Goal: Transaction & Acquisition: Book appointment/travel/reservation

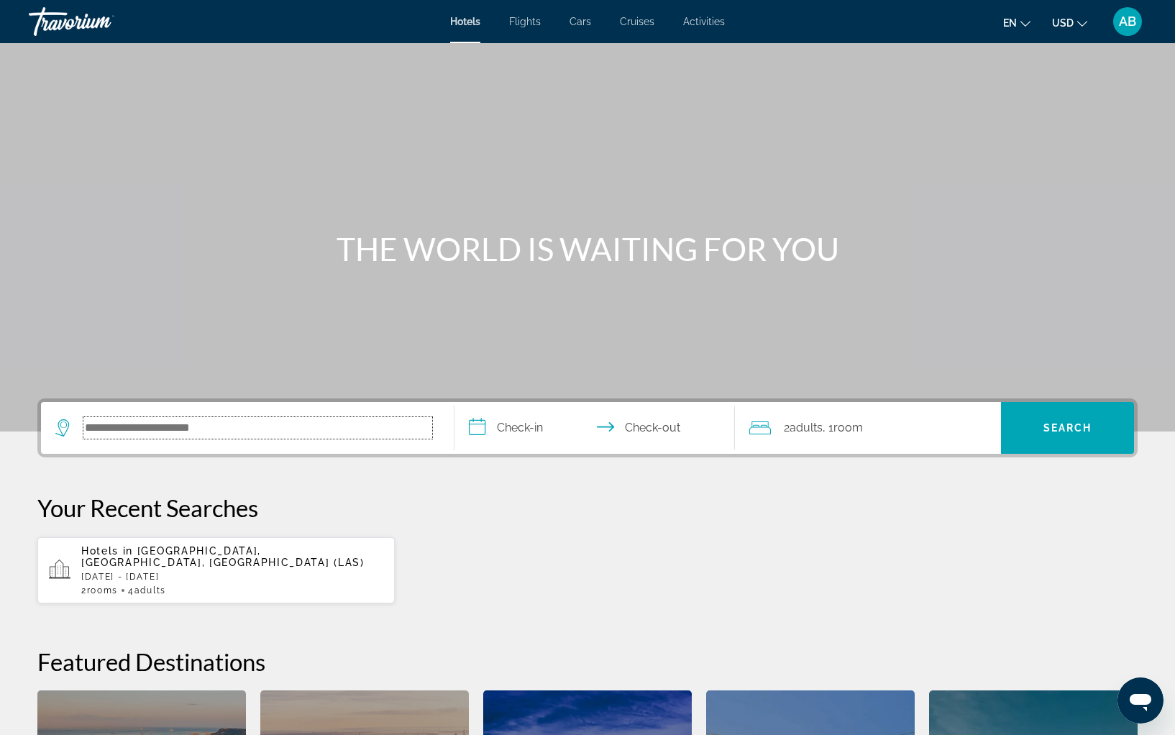
click at [295, 417] on input "Search hotel destination" at bounding box center [257, 428] width 349 height 22
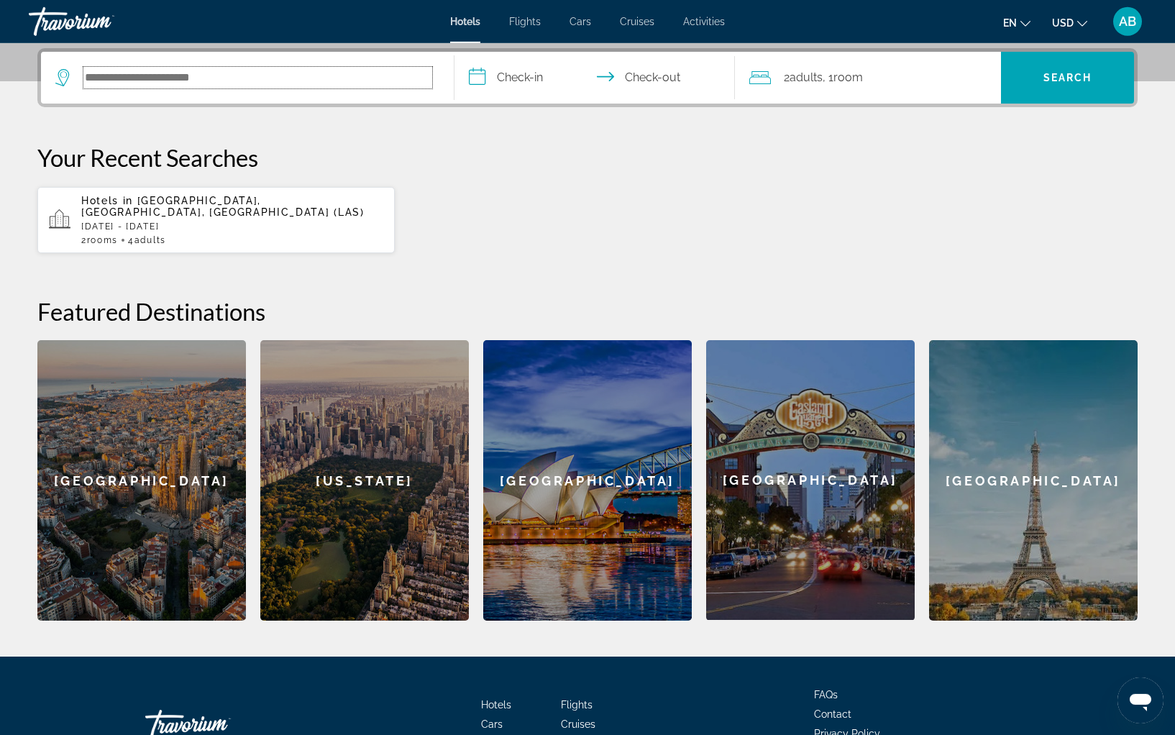
scroll to position [352, 0]
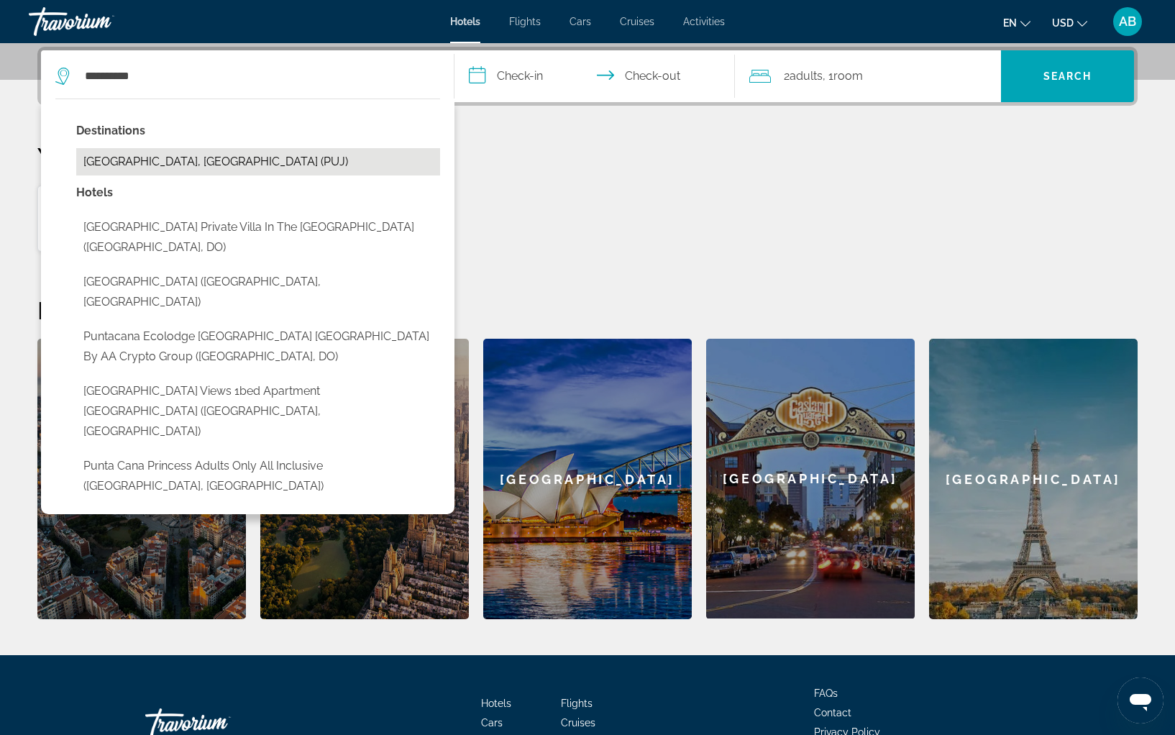
click at [273, 175] on button "[GEOGRAPHIC_DATA], [GEOGRAPHIC_DATA] (PUJ)" at bounding box center [258, 161] width 364 height 27
type input "**********"
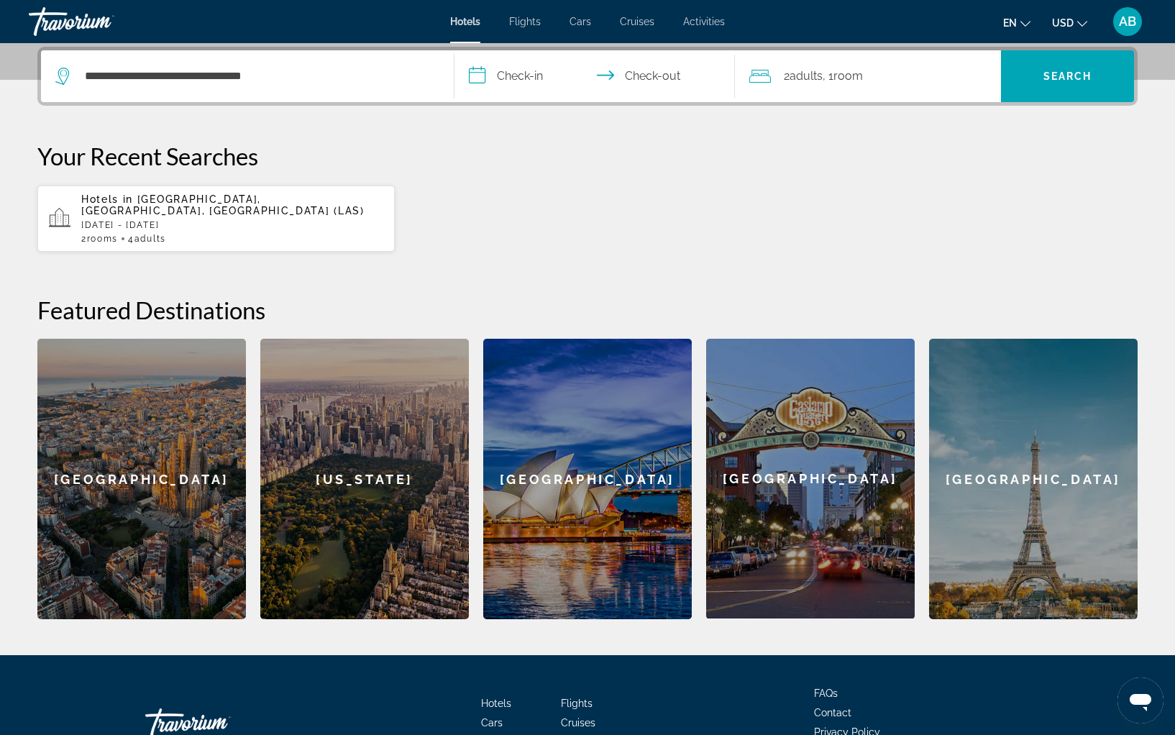
click at [508, 91] on input "**********" at bounding box center [597, 78] width 286 height 56
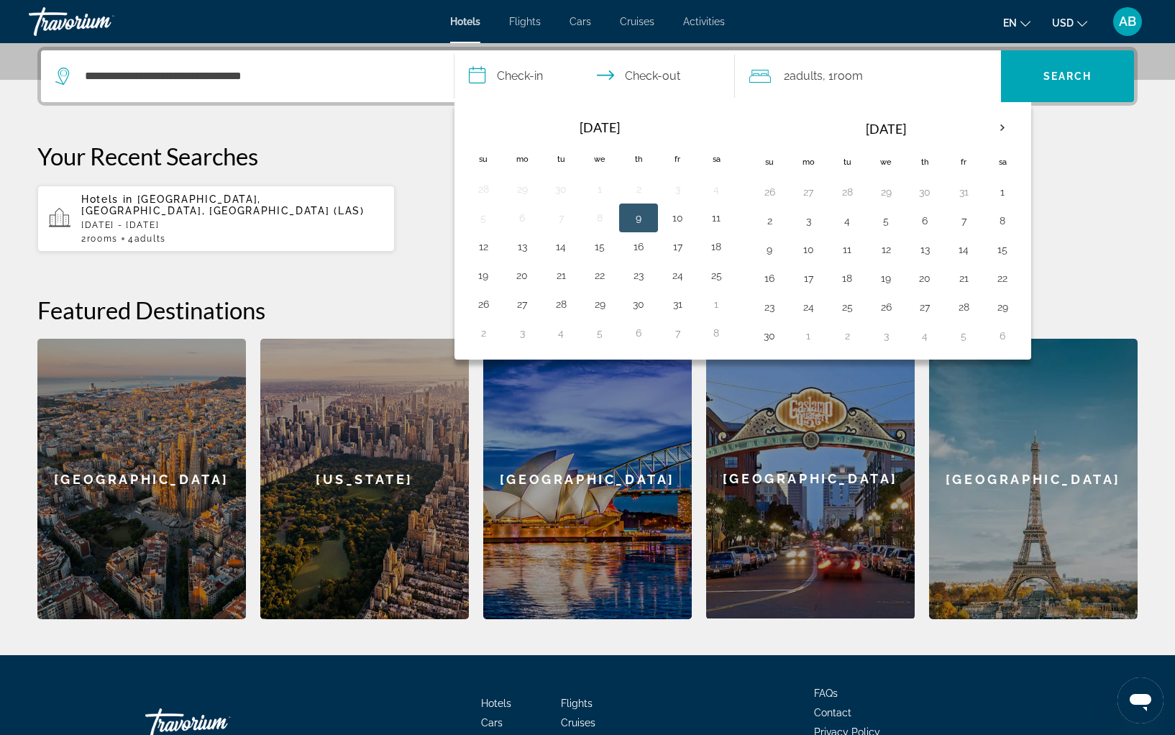
click at [636, 216] on button "9" at bounding box center [638, 218] width 23 height 20
click at [479, 249] on button "12" at bounding box center [483, 247] width 23 height 20
type input "**********"
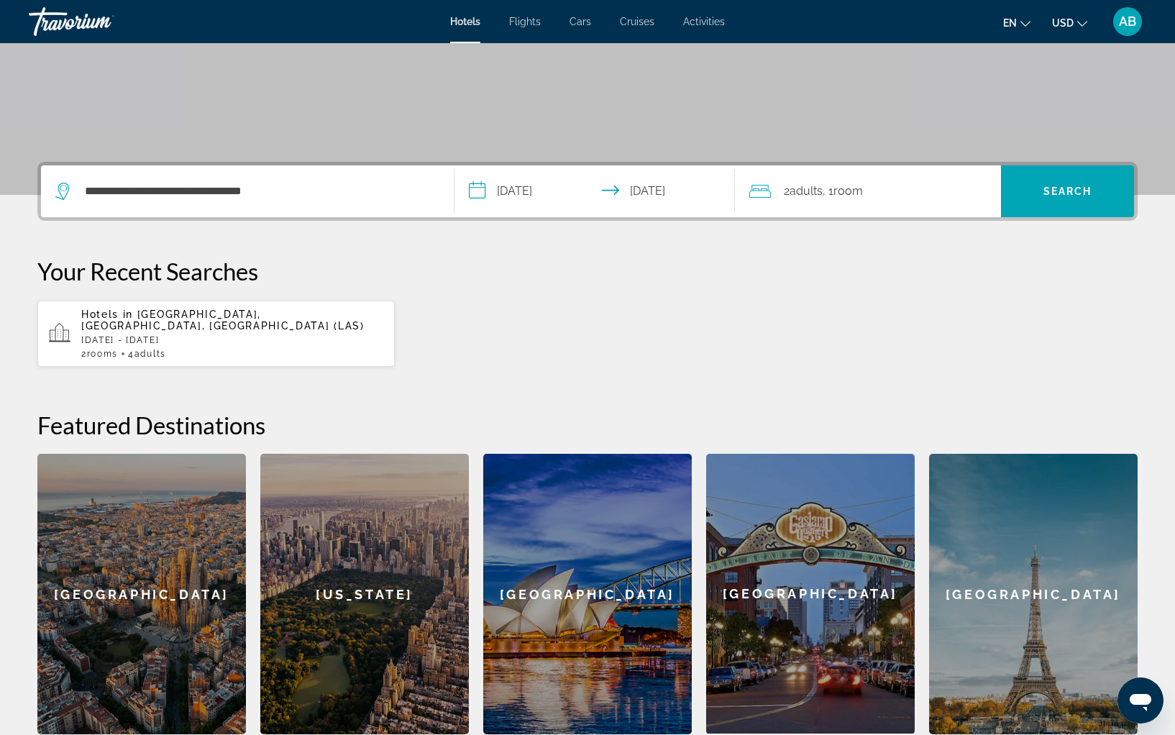
click at [888, 208] on div "2 Adult Adults , 1 Room rooms" at bounding box center [875, 191] width 252 height 52
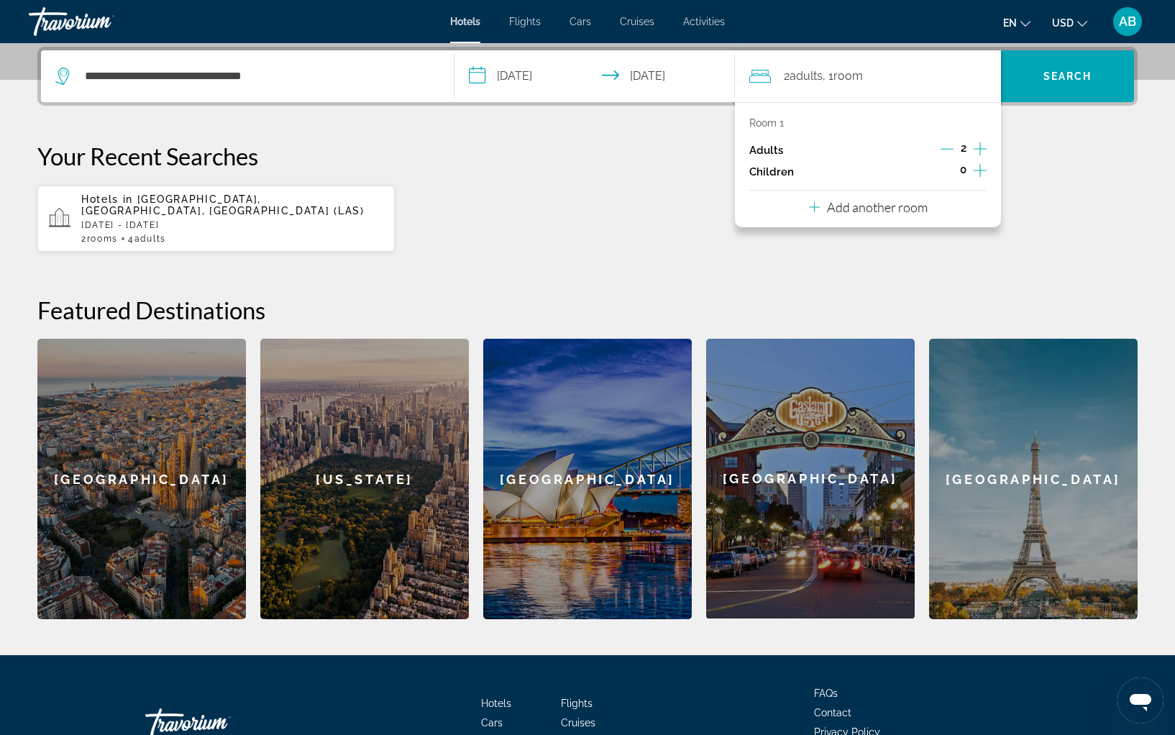
click at [912, 206] on p "Add another room" at bounding box center [877, 207] width 101 height 16
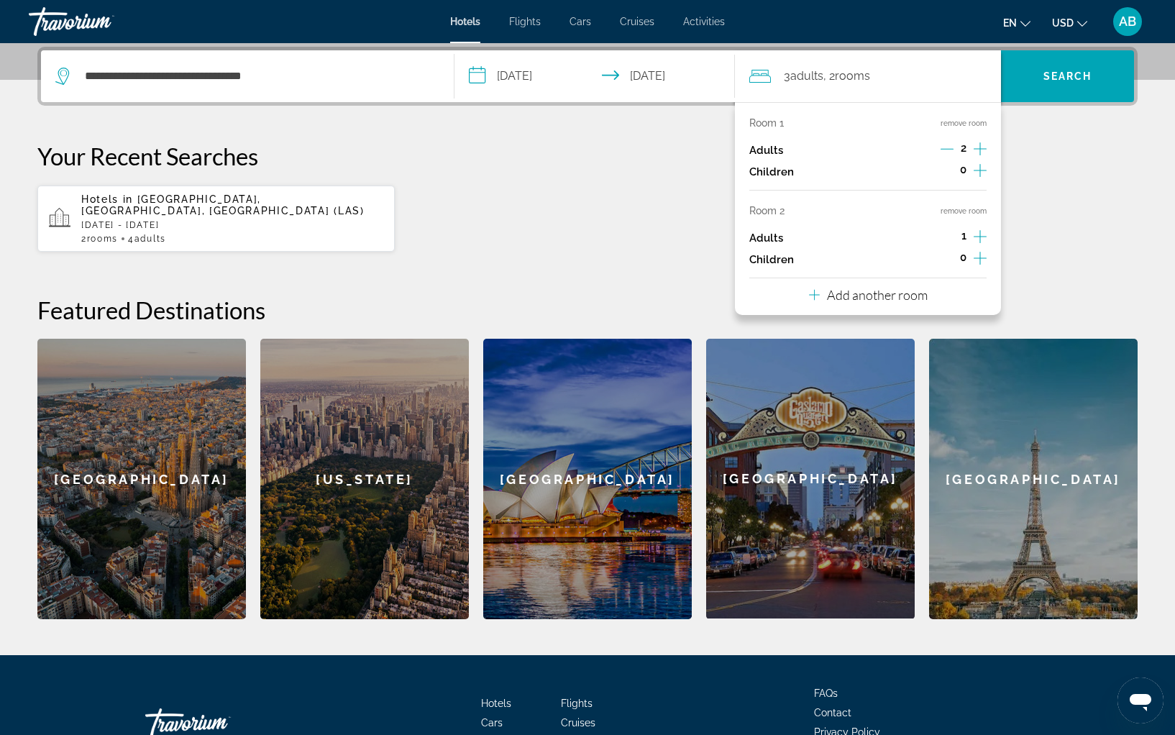
click at [950, 152] on icon "Decrement adults" at bounding box center [946, 148] width 13 height 13
click at [1053, 160] on p "Your Recent Searches" at bounding box center [587, 156] width 1100 height 29
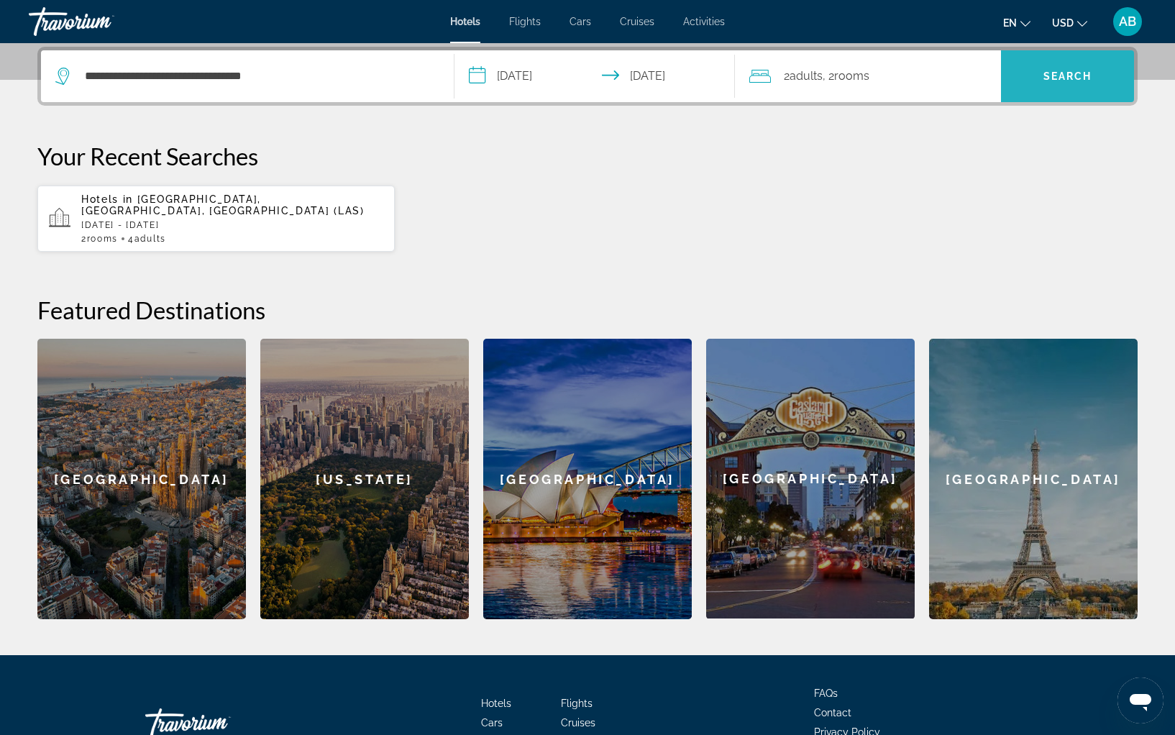
click at [1038, 82] on span "Search" at bounding box center [1067, 76] width 133 height 35
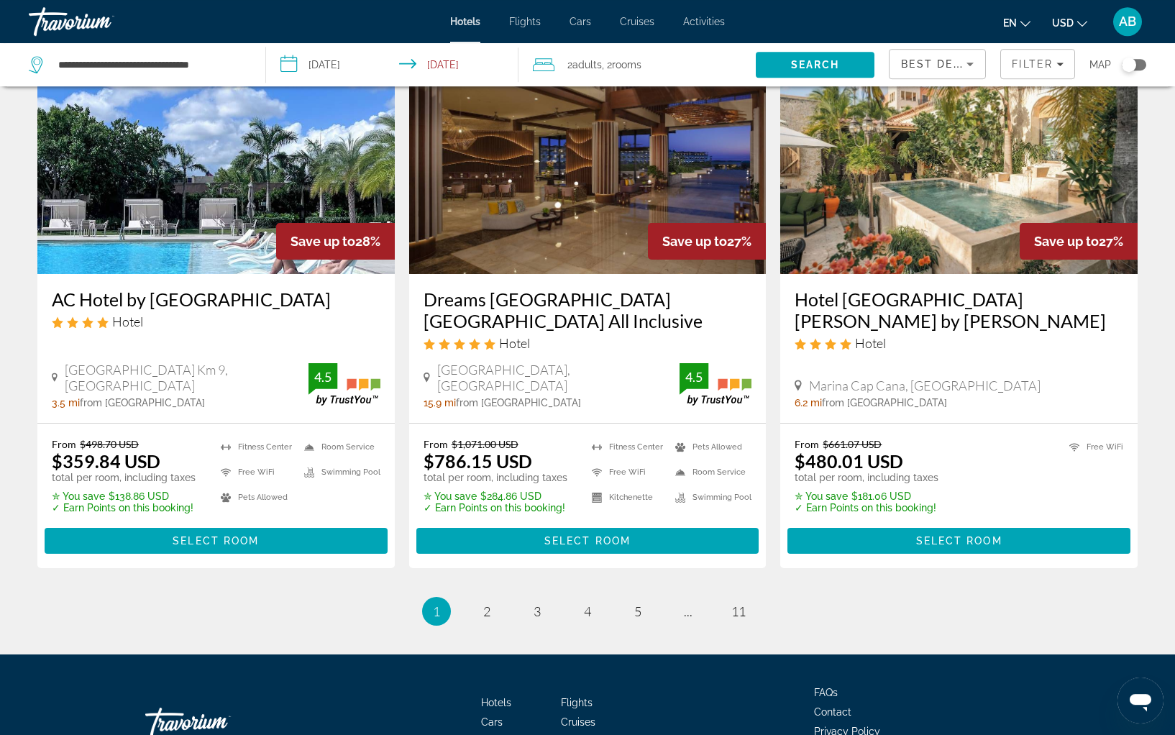
scroll to position [1634, 0]
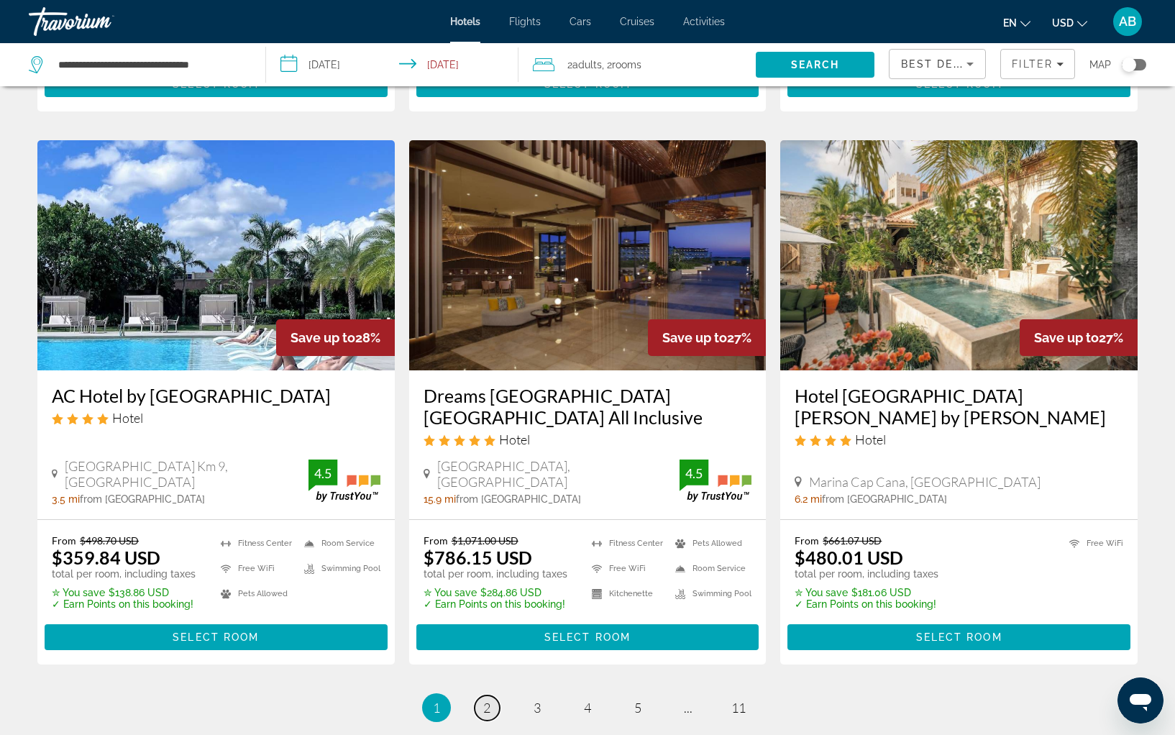
click at [487, 700] on span "2" at bounding box center [486, 708] width 7 height 16
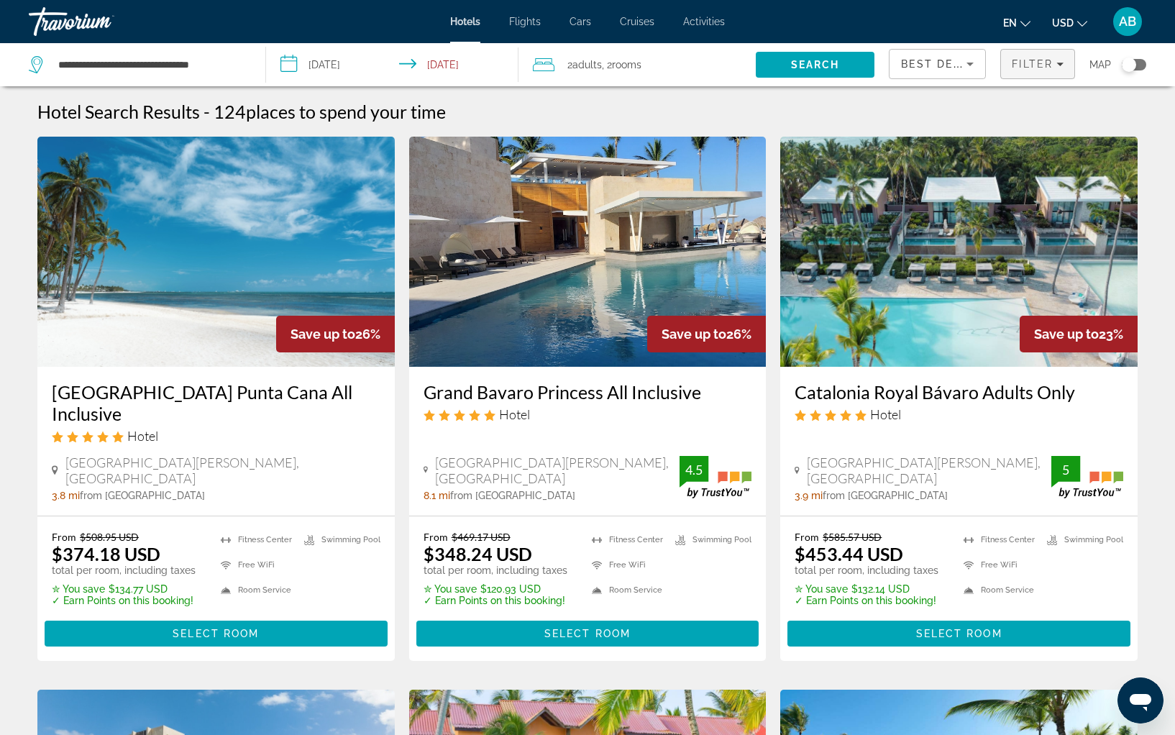
click at [1045, 74] on span "Filters" at bounding box center [1037, 64] width 73 height 35
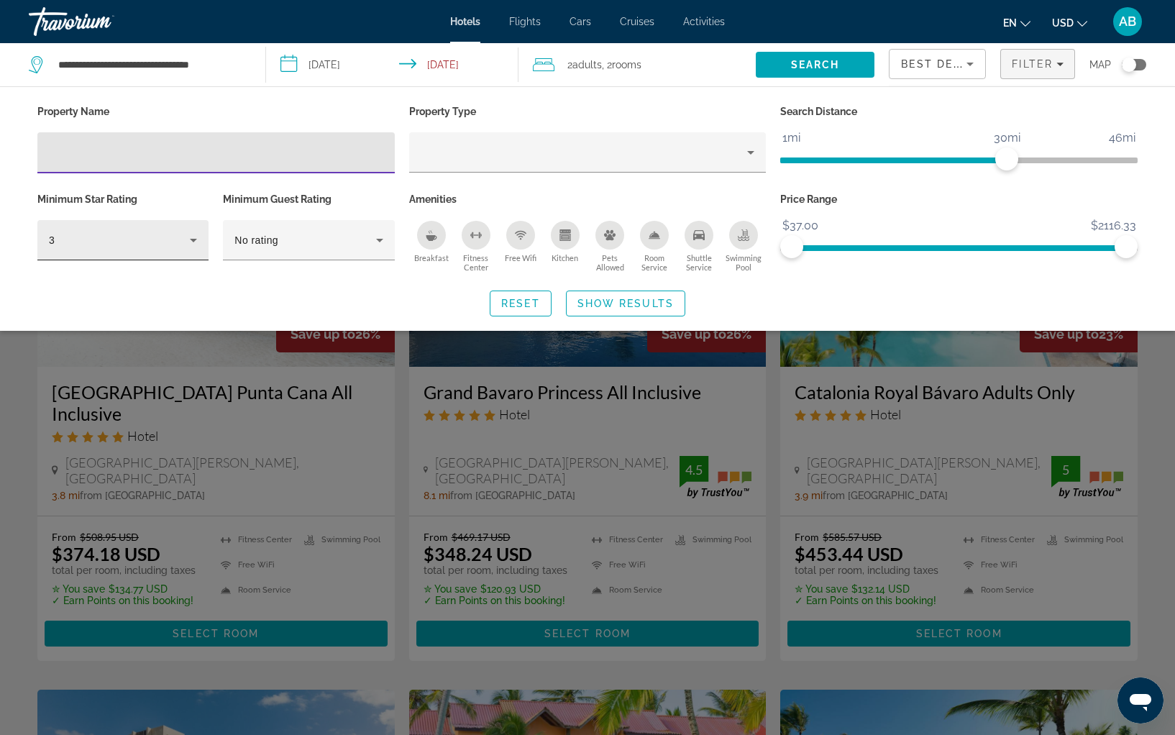
click at [155, 249] on div "3" at bounding box center [123, 240] width 148 height 40
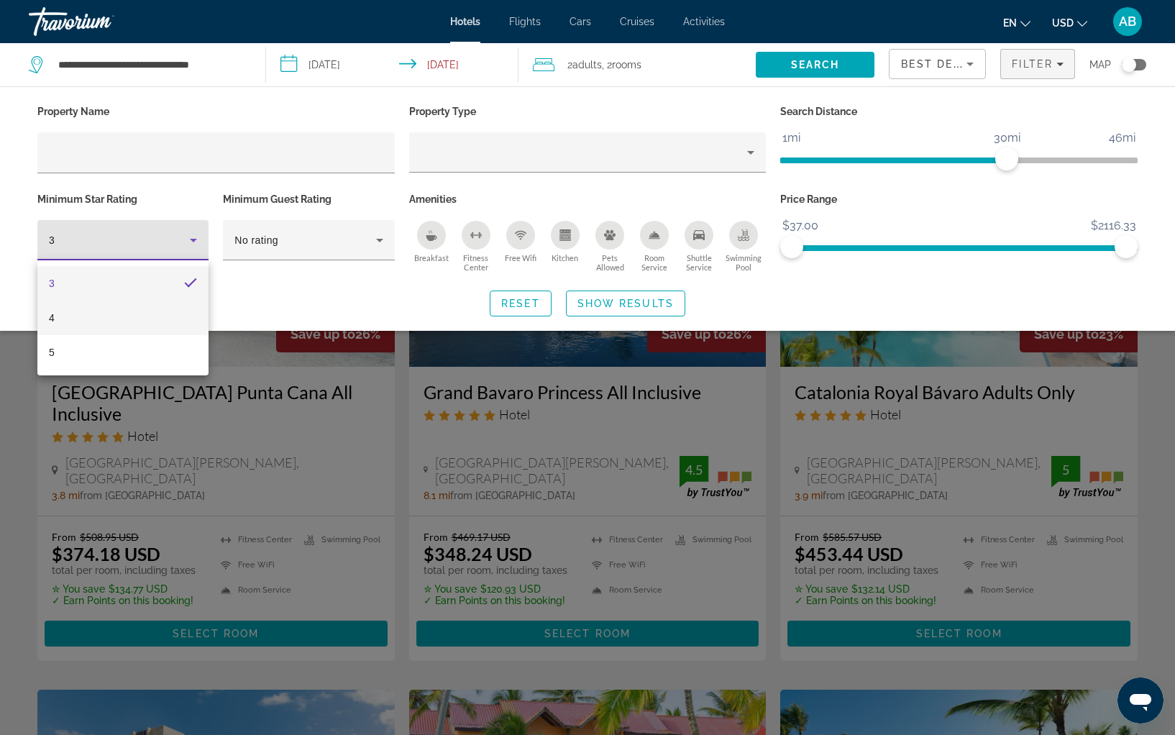
click at [145, 313] on mat-option "4" at bounding box center [122, 318] width 171 height 35
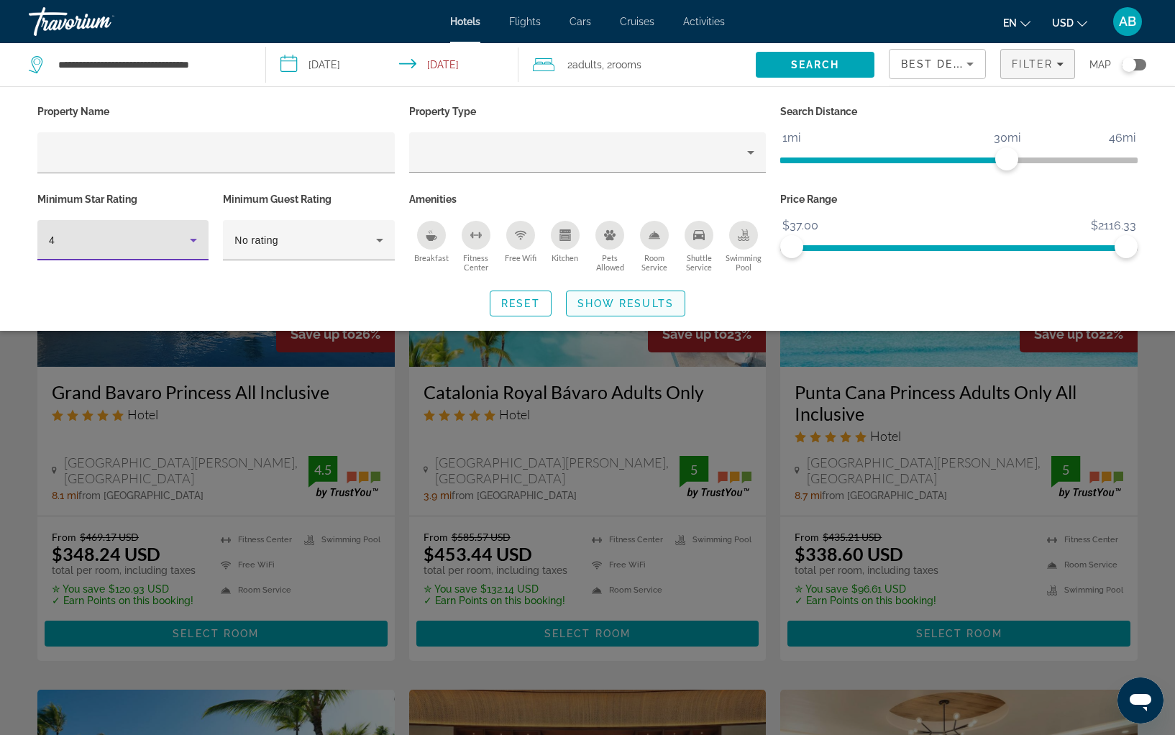
click at [628, 303] on span "Show Results" at bounding box center [625, 304] width 96 height 12
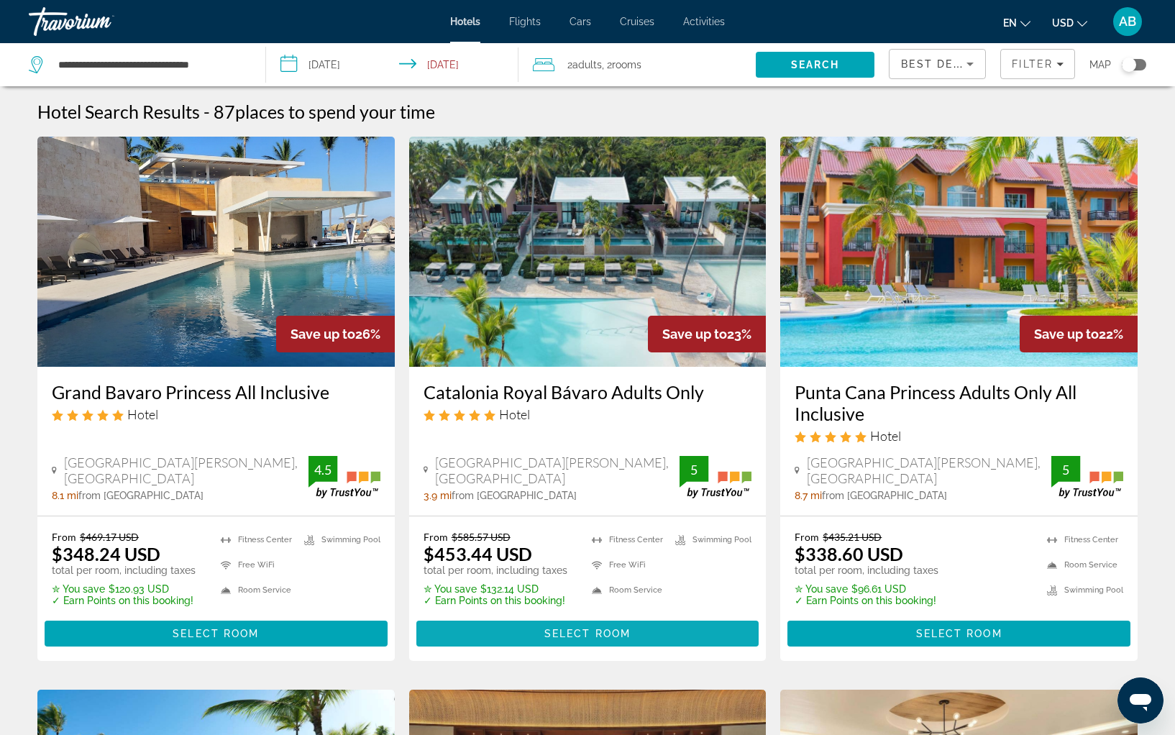
click at [591, 631] on span "Select Room" at bounding box center [587, 634] width 86 height 12
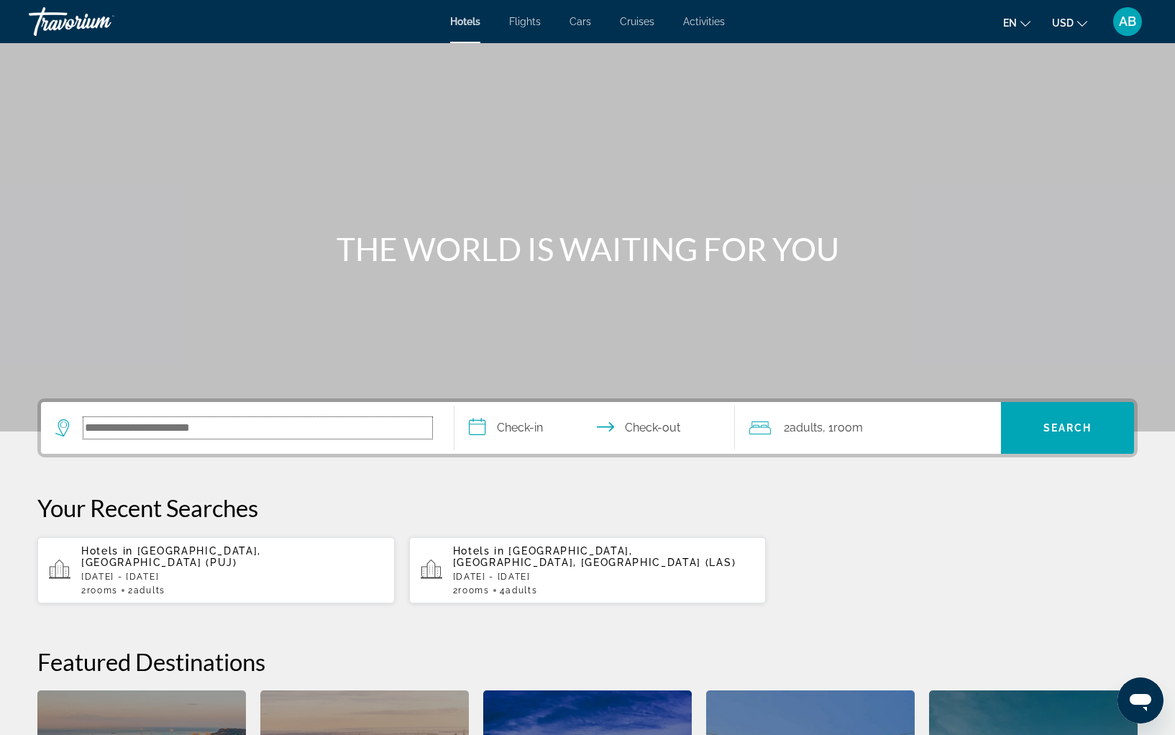
click at [350, 432] on input "Search hotel destination" at bounding box center [257, 428] width 349 height 22
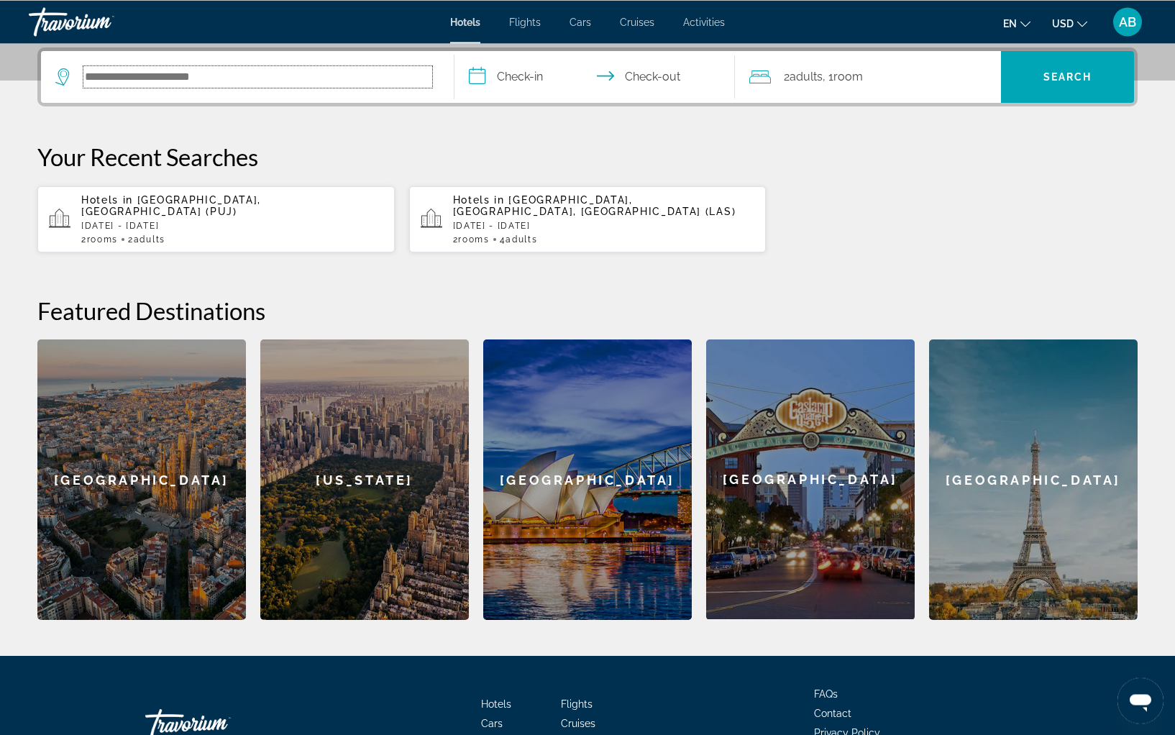
scroll to position [352, 0]
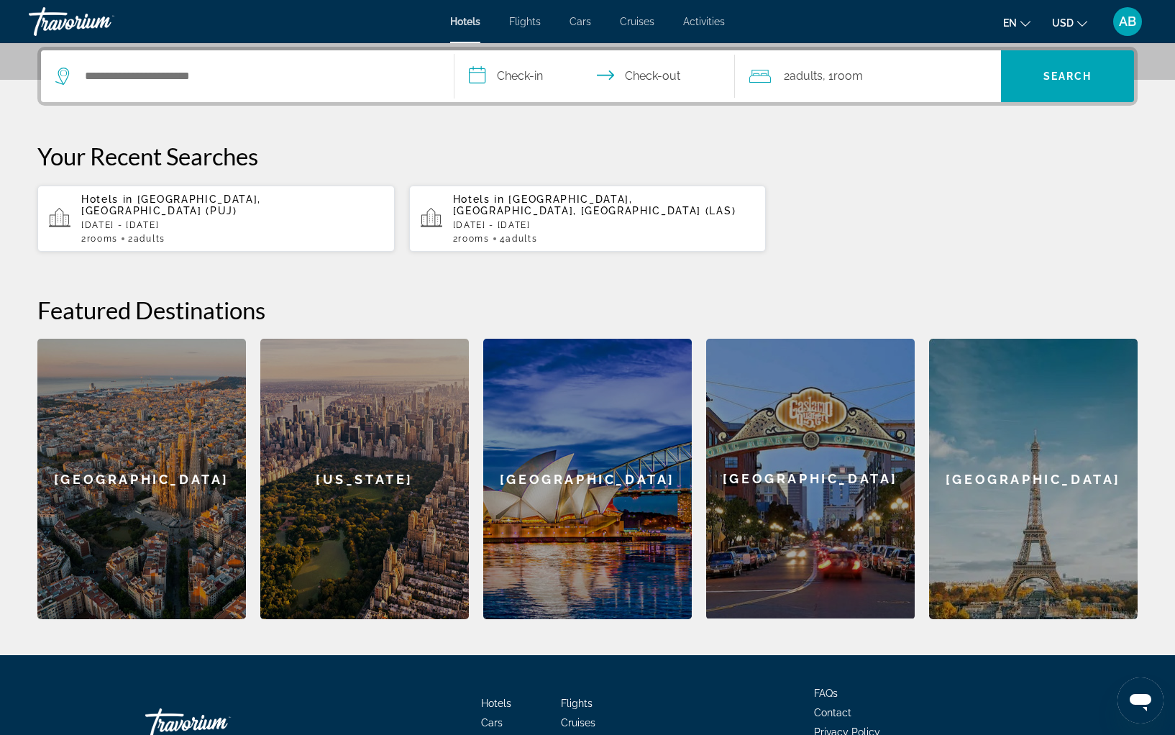
click at [253, 234] on div "2 Room rooms 2 Adult Adults" at bounding box center [232, 239] width 302 height 10
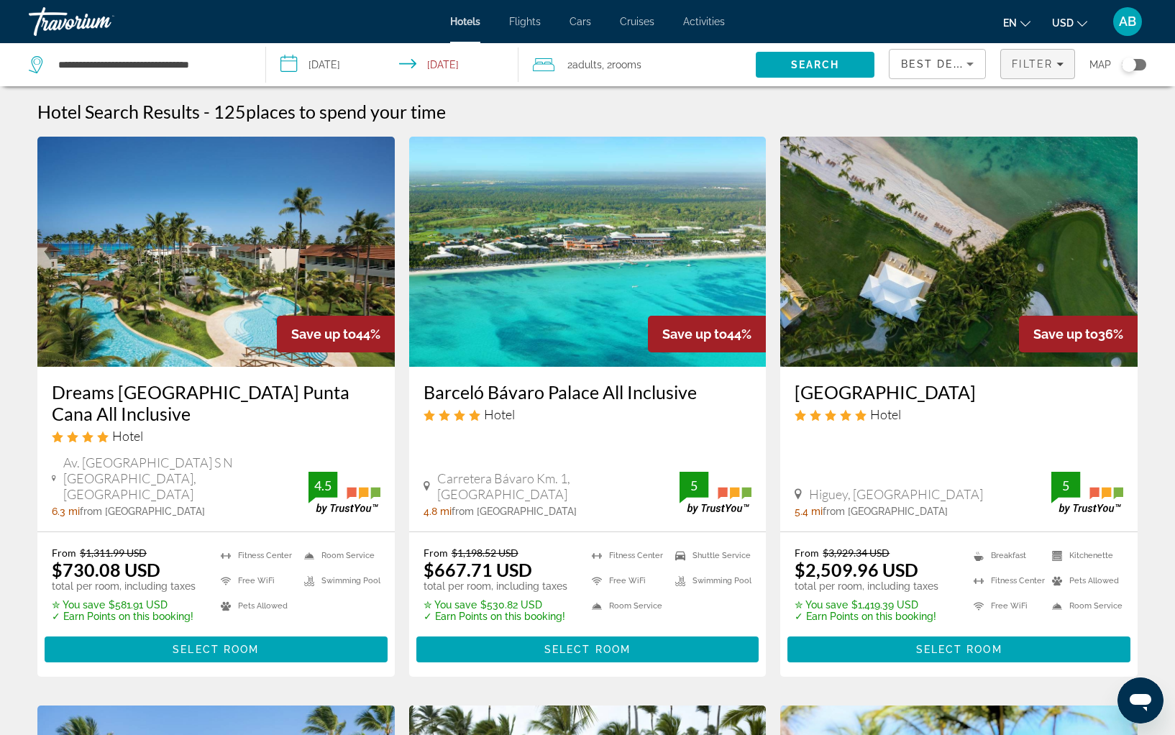
click at [1035, 68] on span "Filter" at bounding box center [1032, 64] width 41 height 12
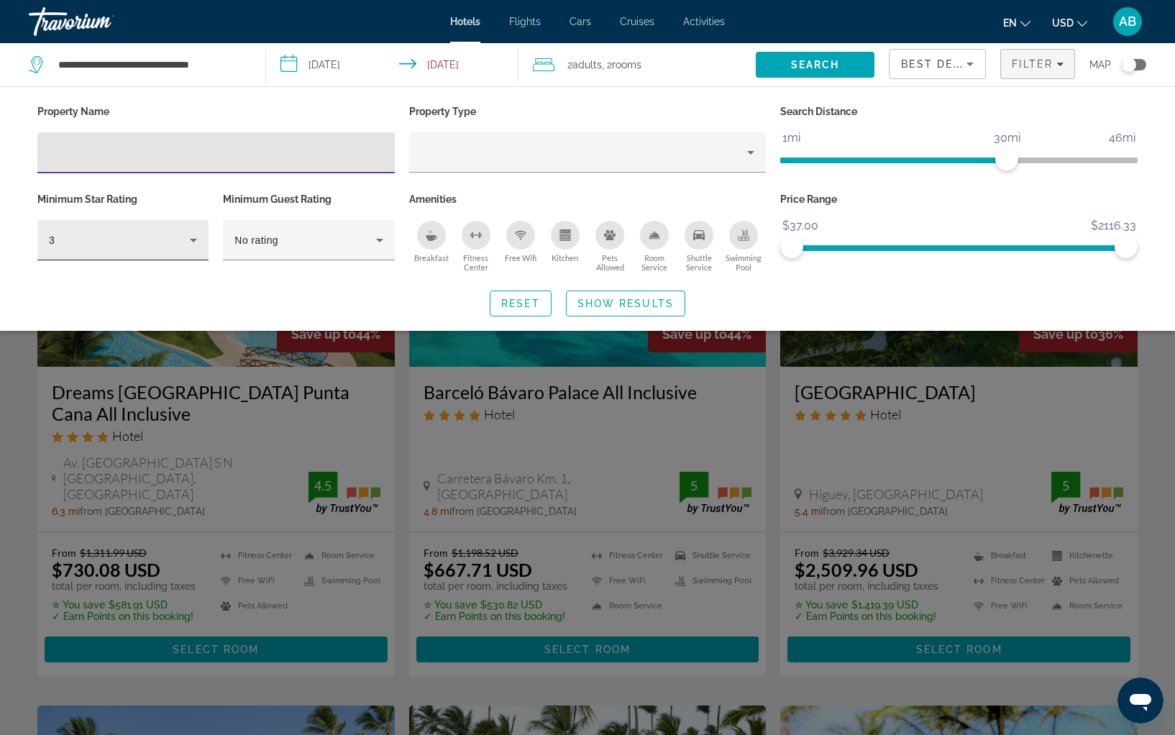
click at [185, 243] on div "3" at bounding box center [119, 240] width 141 height 17
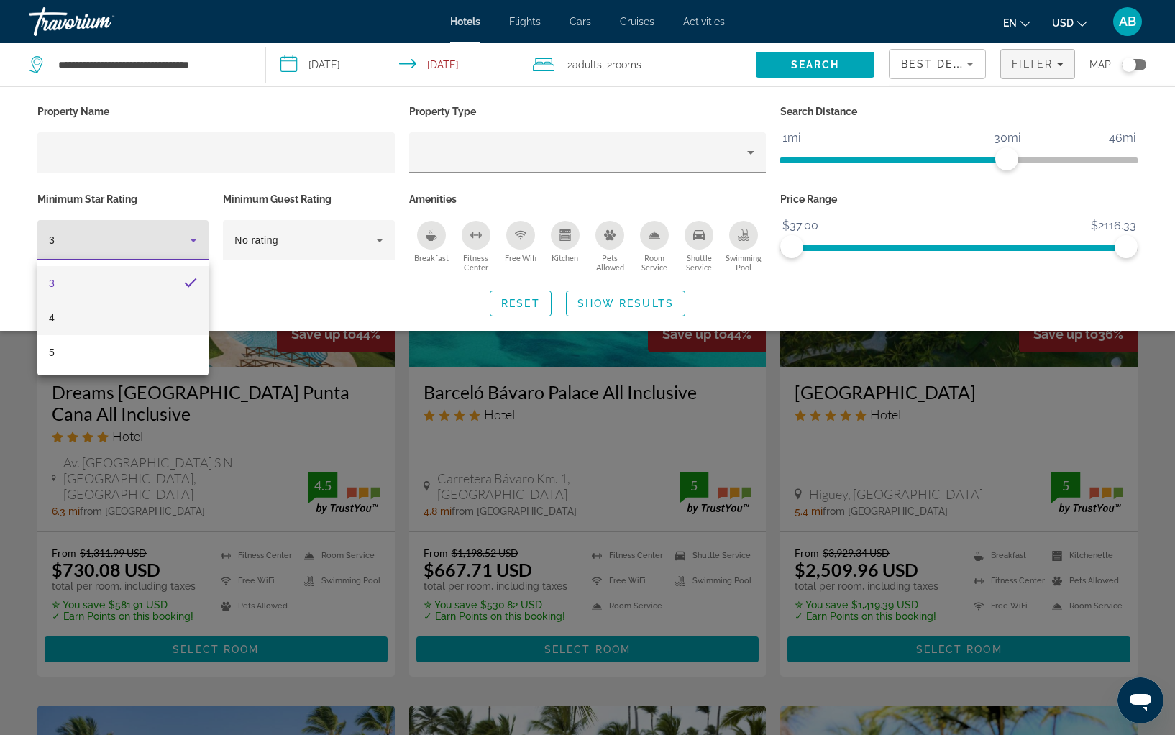
click at [152, 303] on mat-option "4" at bounding box center [122, 318] width 171 height 35
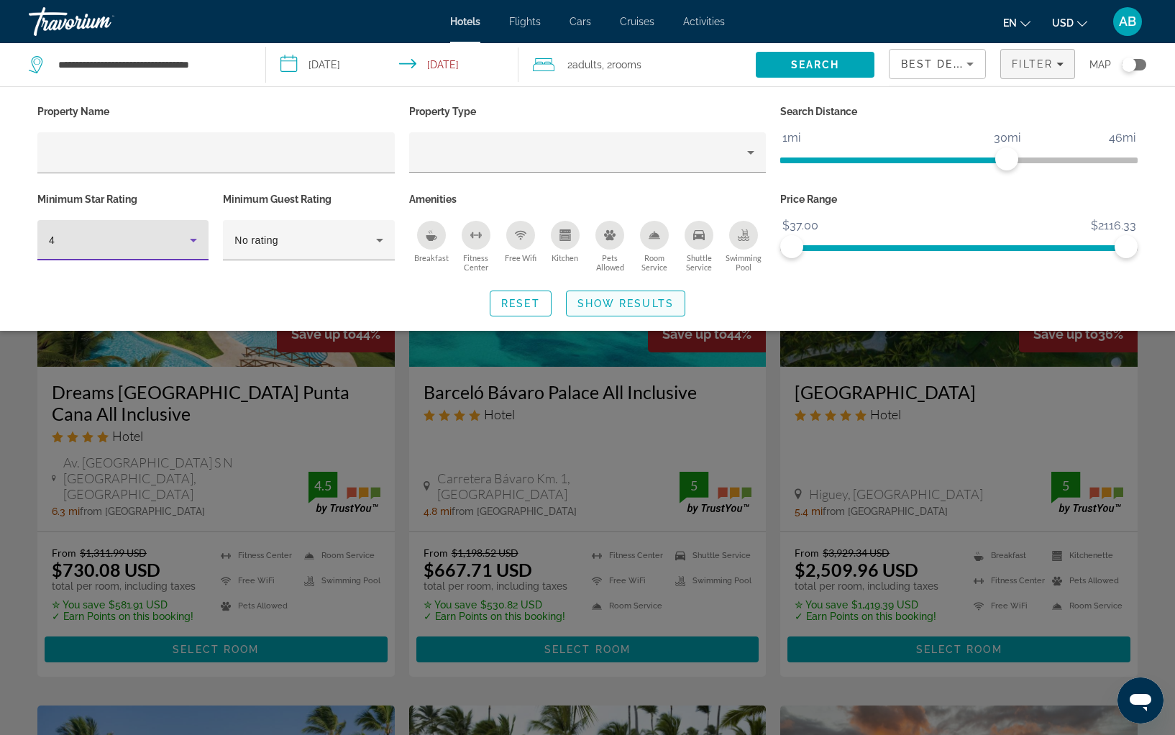
click at [587, 306] on span "Show Results" at bounding box center [625, 304] width 96 height 12
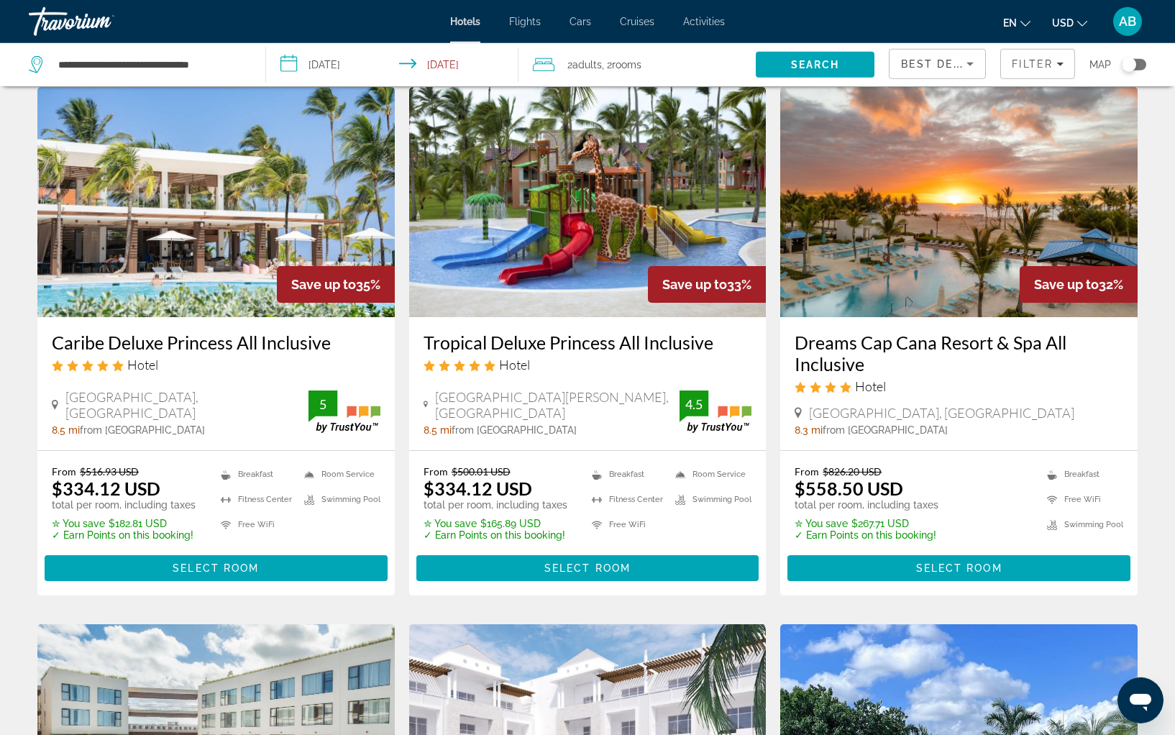
scroll to position [621, 0]
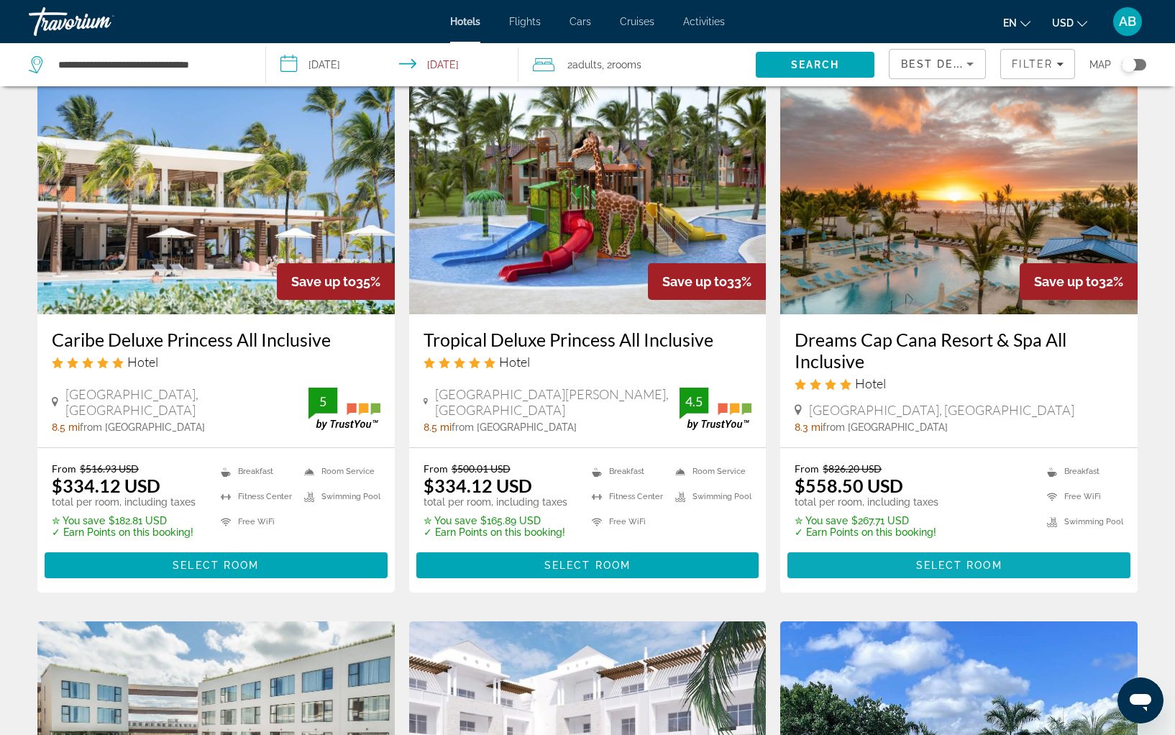
click at [910, 561] on span "Main content" at bounding box center [958, 565] width 343 height 35
